Goal: Transaction & Acquisition: Book appointment/travel/reservation

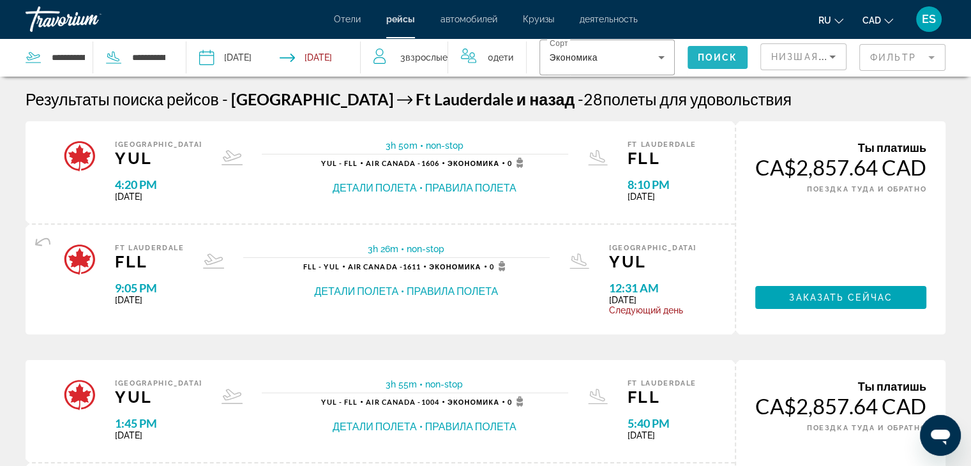
click at [702, 55] on span "Поиск" at bounding box center [718, 57] width 40 height 10
click at [664, 61] on icon "Search widget" at bounding box center [661, 57] width 15 height 15
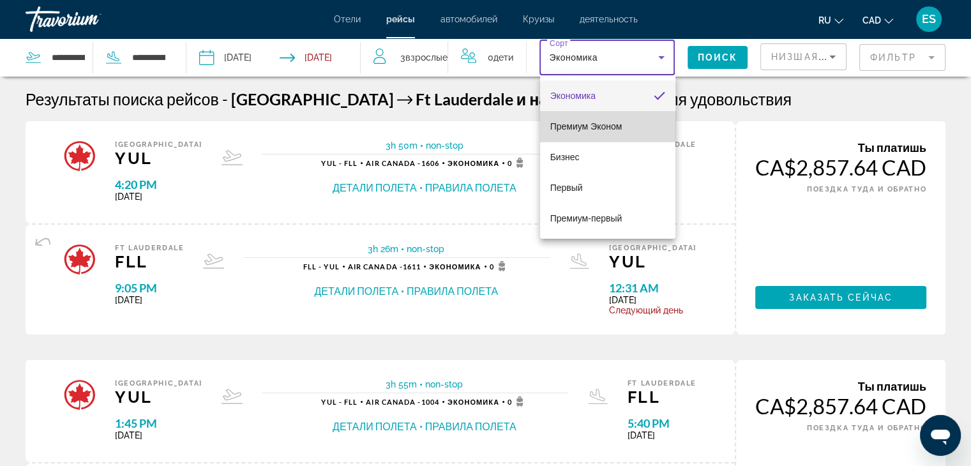
click at [608, 124] on span "Премиум Эконом" at bounding box center [586, 126] width 72 height 10
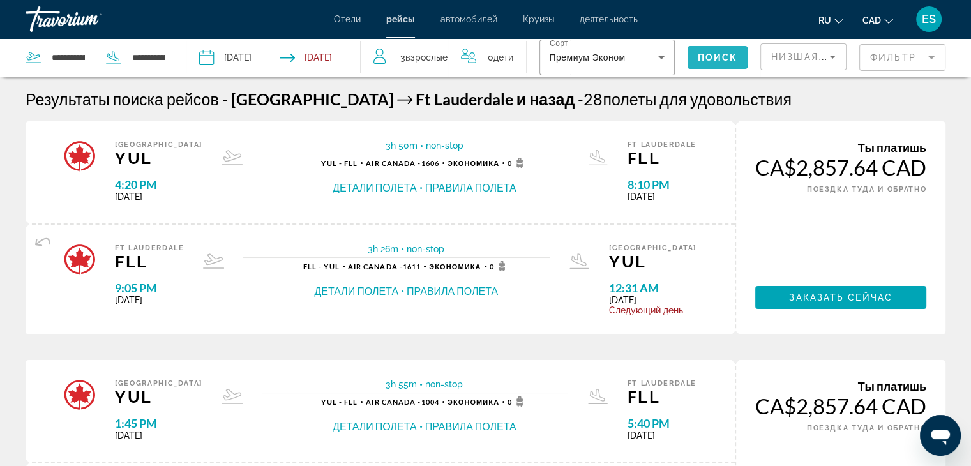
click at [703, 57] on span "Поиск" at bounding box center [718, 57] width 40 height 10
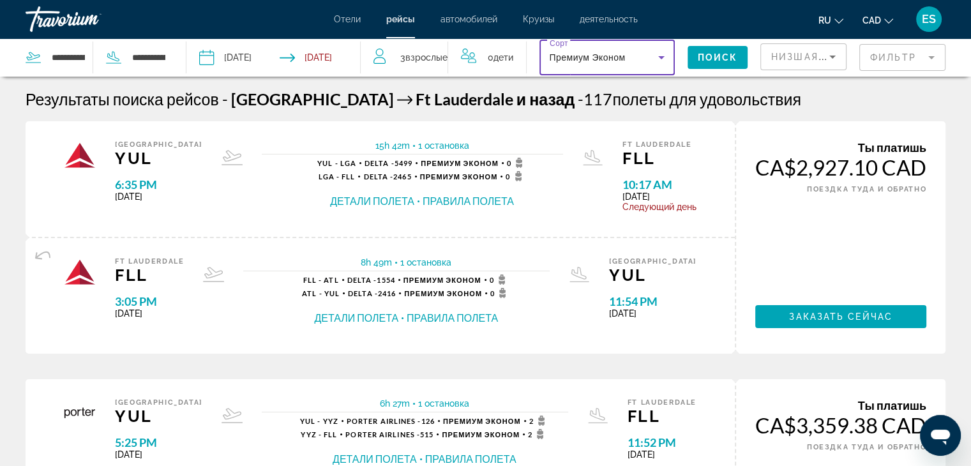
click at [658, 56] on icon "Search widget" at bounding box center [661, 57] width 15 height 15
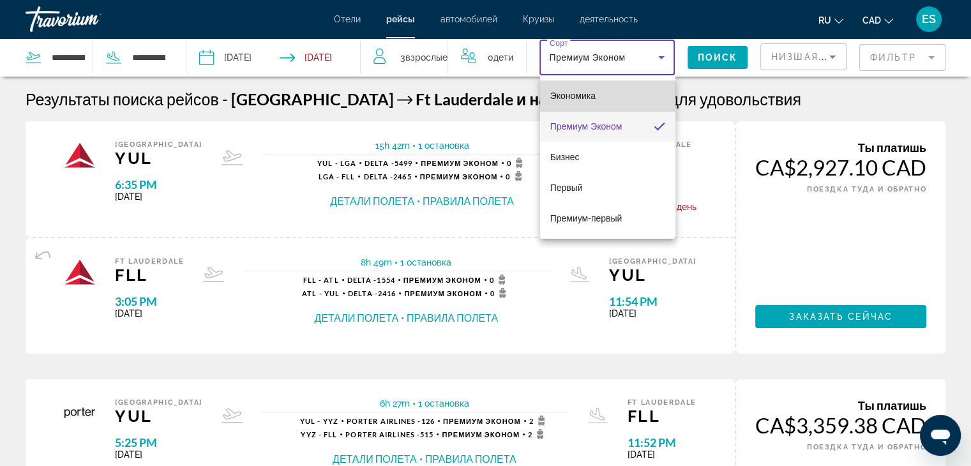
click at [592, 95] on span "Экономика" at bounding box center [572, 96] width 45 height 10
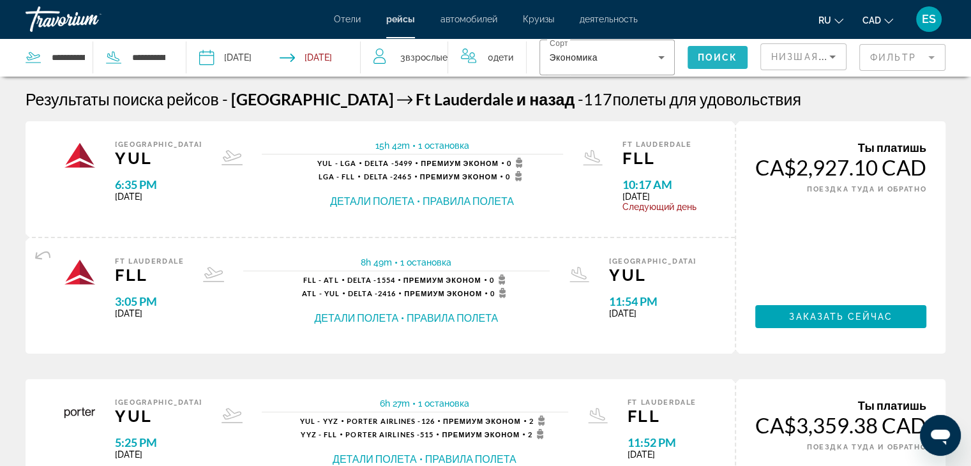
click at [707, 56] on span "Поиск" at bounding box center [718, 57] width 40 height 10
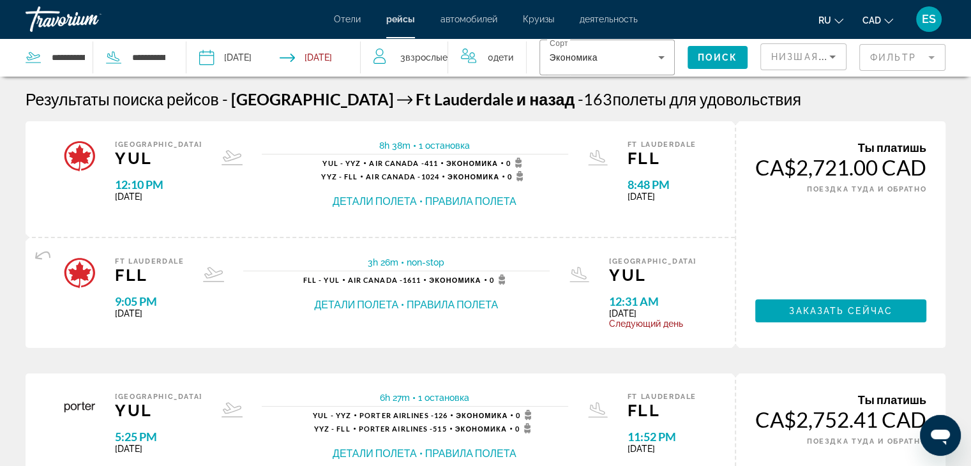
click at [880, 63] on mat-form-field "Фильтр" at bounding box center [902, 57] width 86 height 27
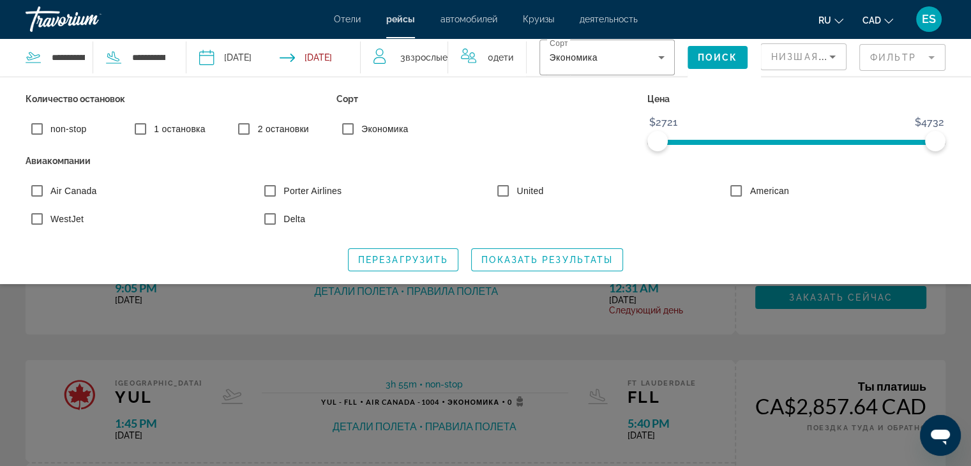
click at [543, 314] on div "Search widget" at bounding box center [485, 325] width 971 height 281
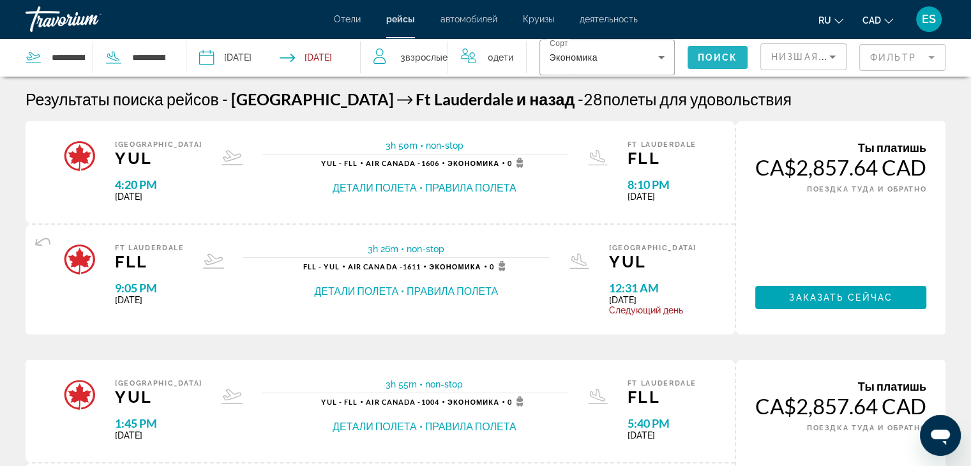
click at [706, 57] on span "Поиск" at bounding box center [718, 57] width 40 height 10
